Goal: Transaction & Acquisition: Purchase product/service

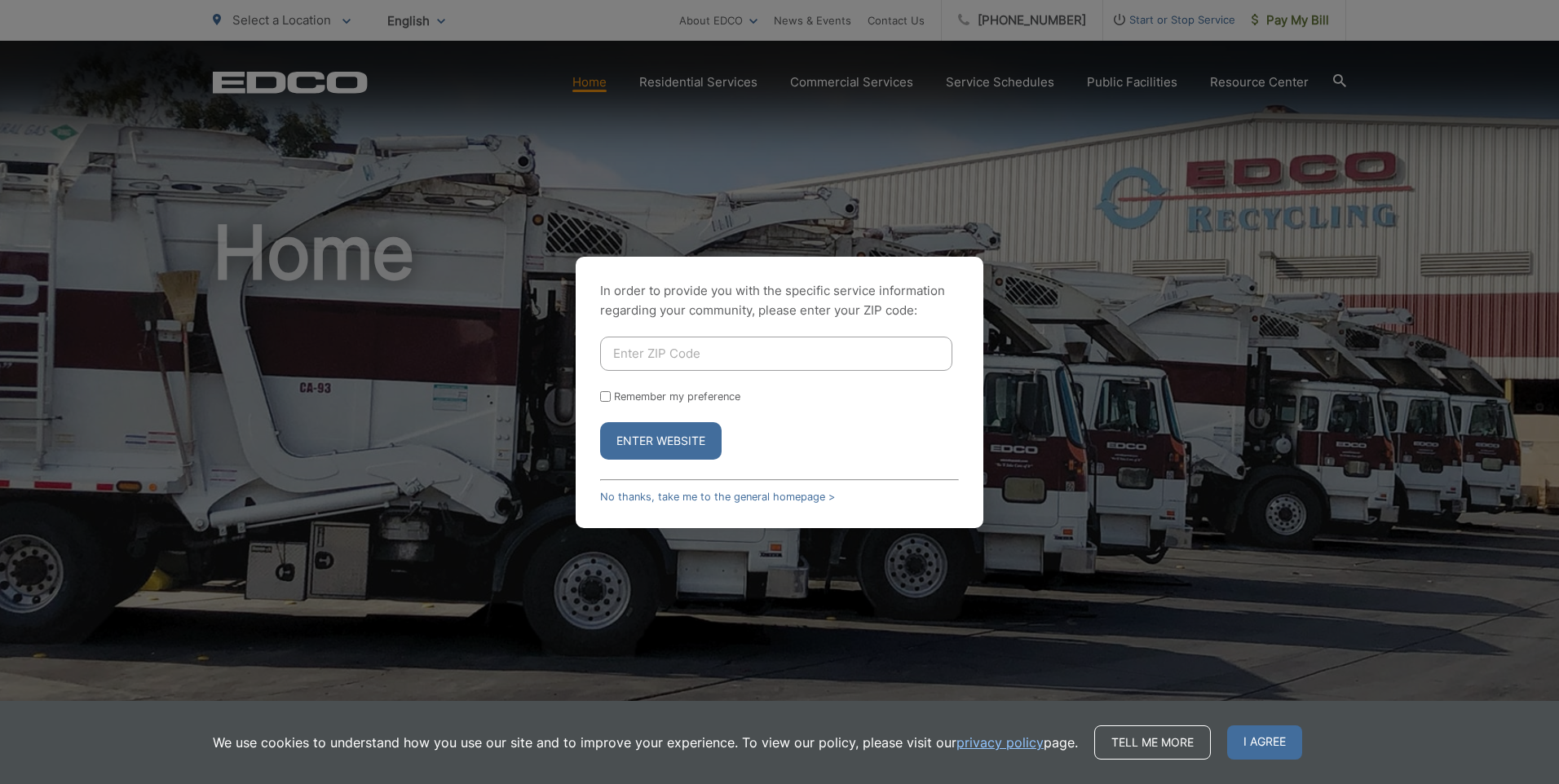
click at [706, 355] on input "Enter ZIP Code" at bounding box center [776, 353] width 352 height 35
type input "92084"
click at [605, 401] on input "Remember my preference" at bounding box center [605, 397] width 11 height 11
checkbox input "true"
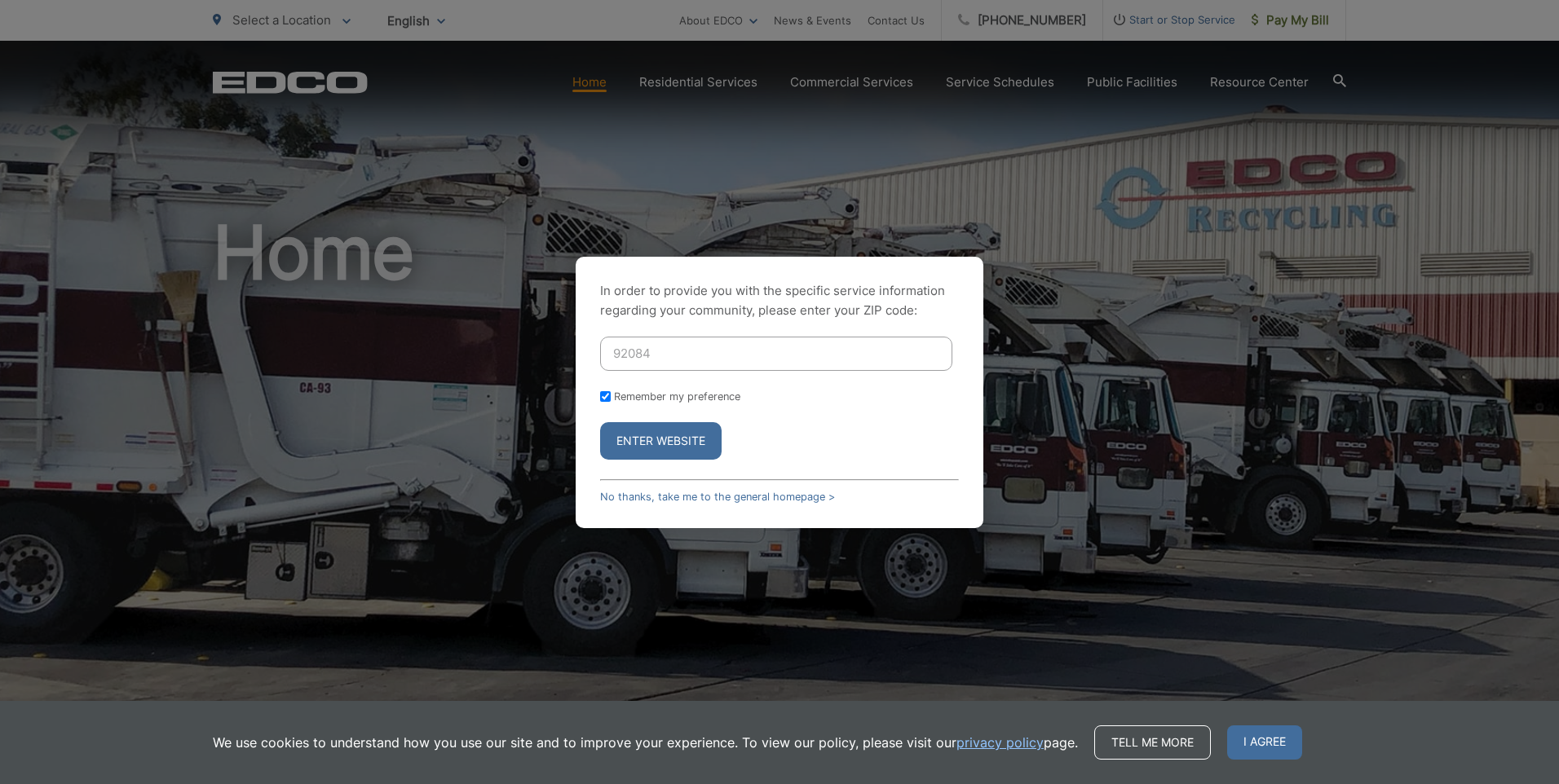
click at [643, 449] on button "Enter Website" at bounding box center [660, 440] width 121 height 37
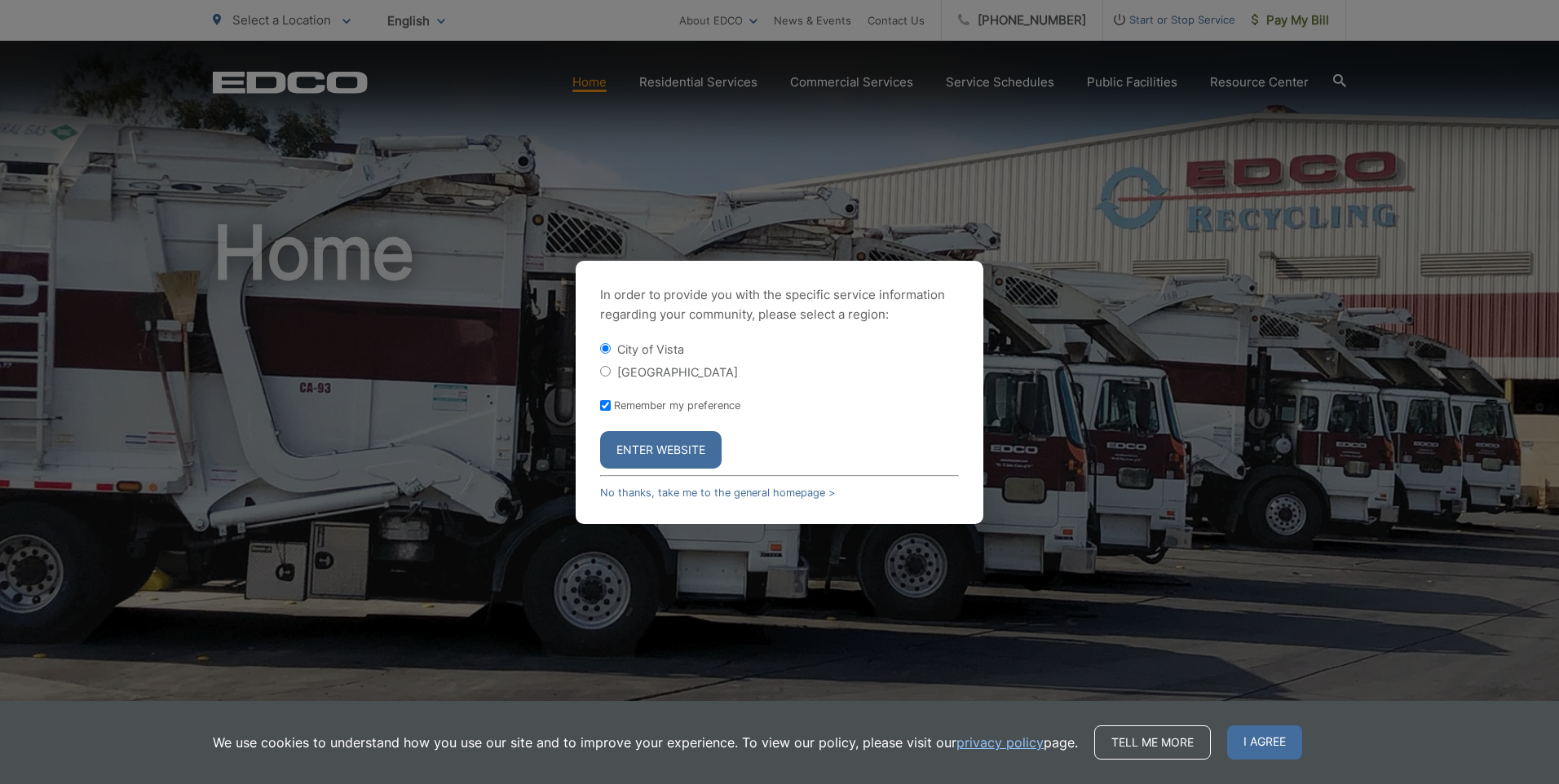
click at [666, 453] on button "Enter Website" at bounding box center [660, 450] width 121 height 37
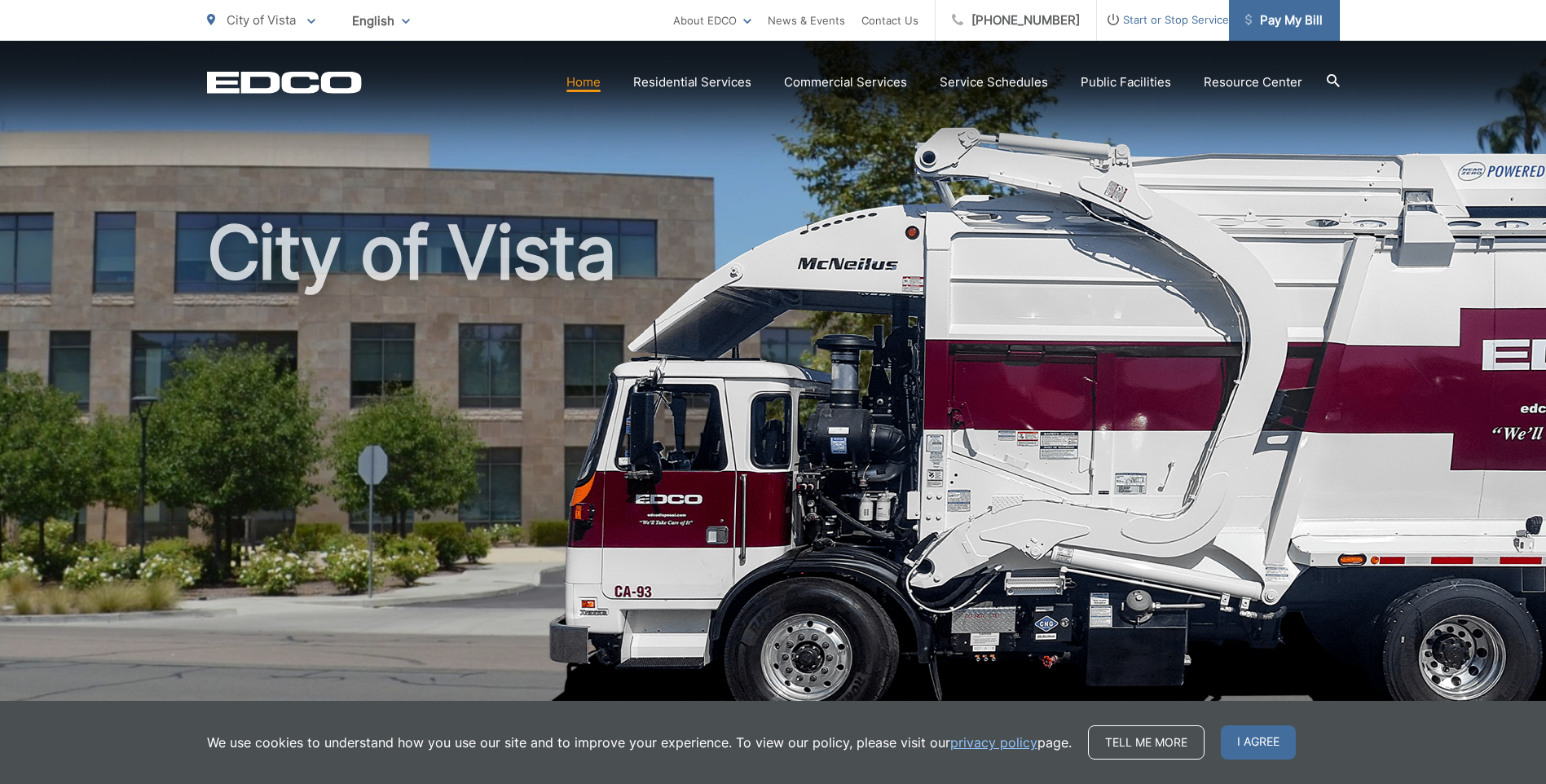
click at [1308, 23] on span "Pay My Bill" at bounding box center [1284, 20] width 77 height 19
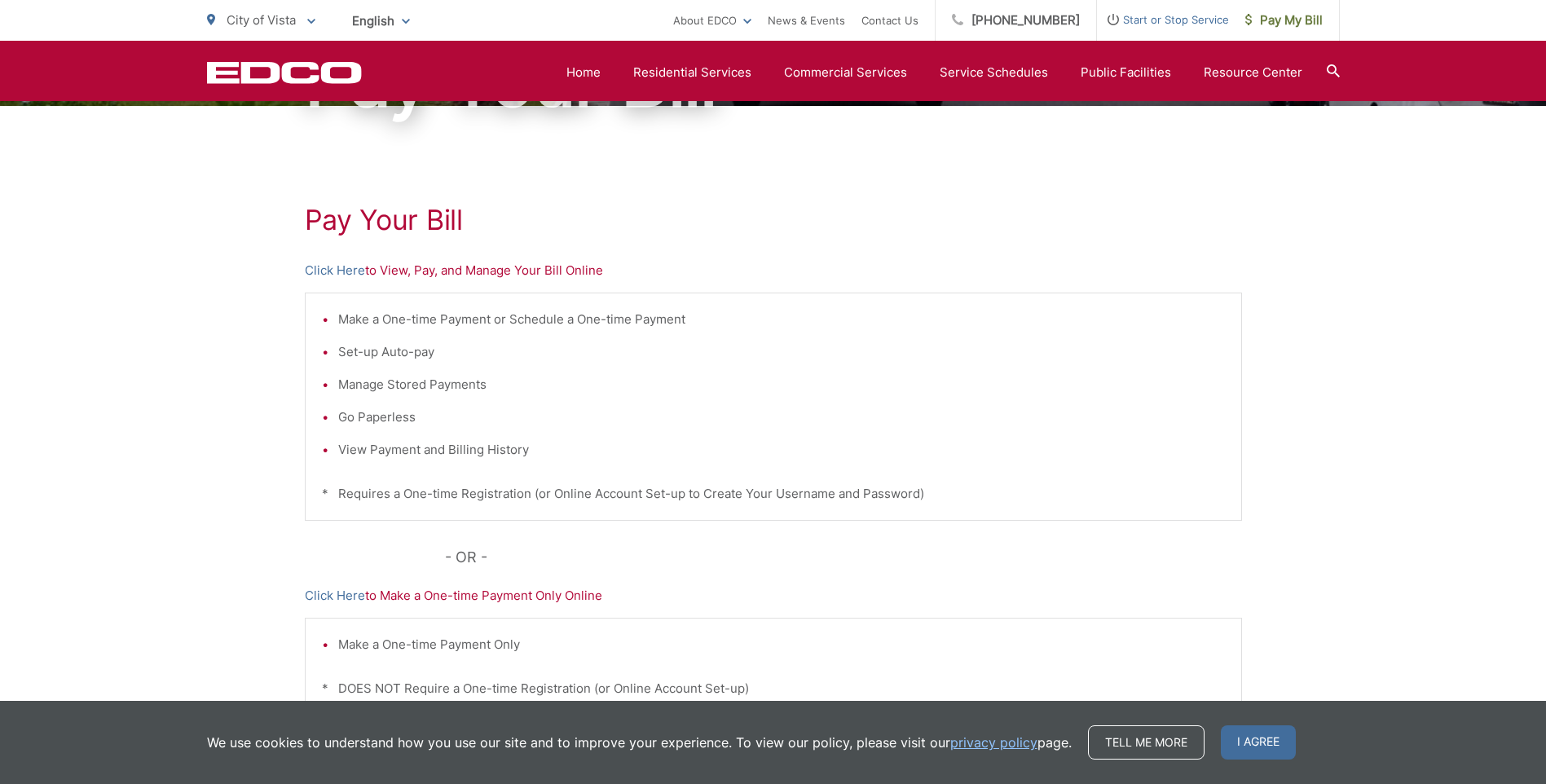
scroll to position [82, 0]
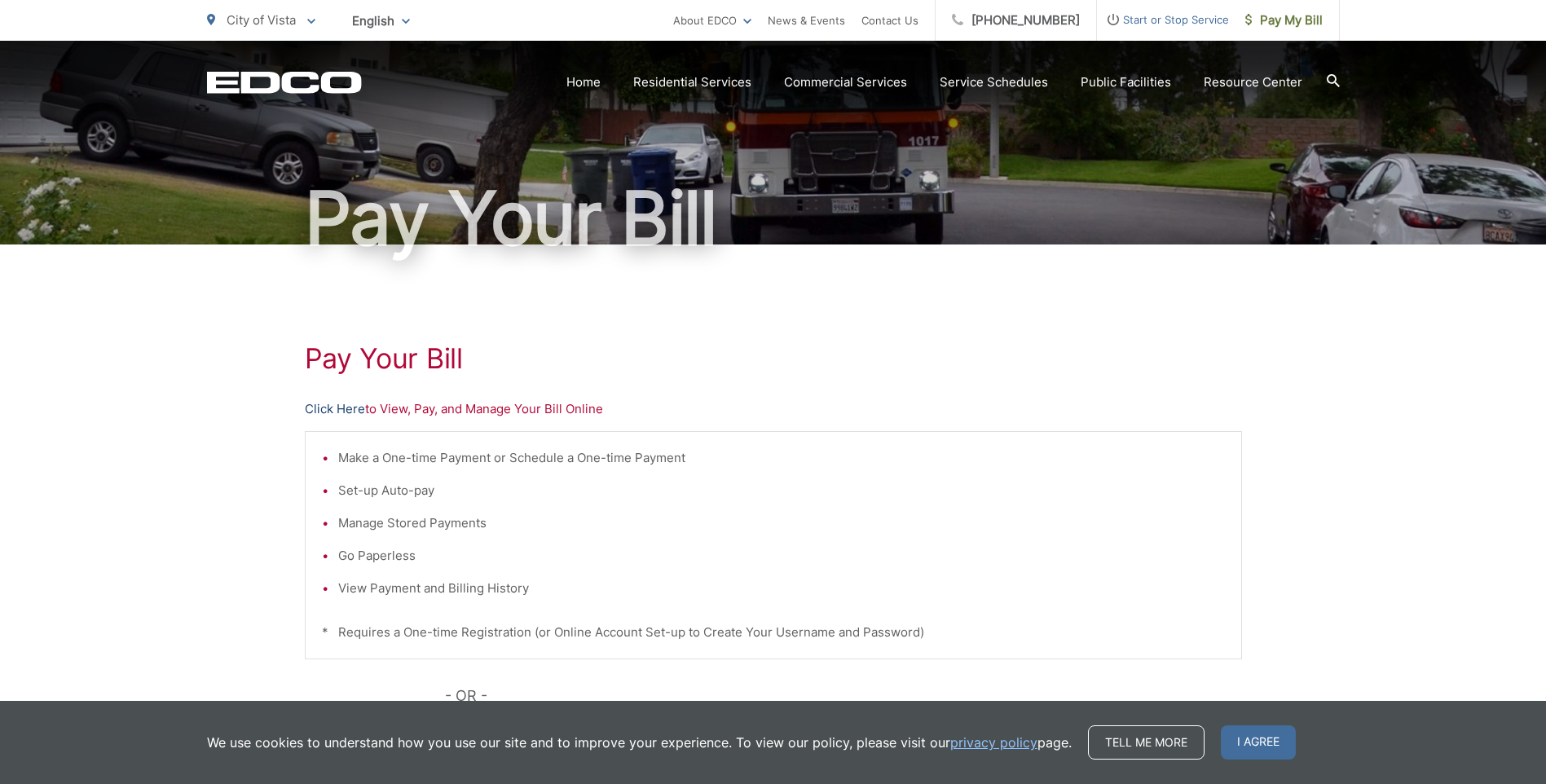
click at [316, 408] on link "Click Here" at bounding box center [335, 409] width 60 height 19
